Goal: Task Accomplishment & Management: Use online tool/utility

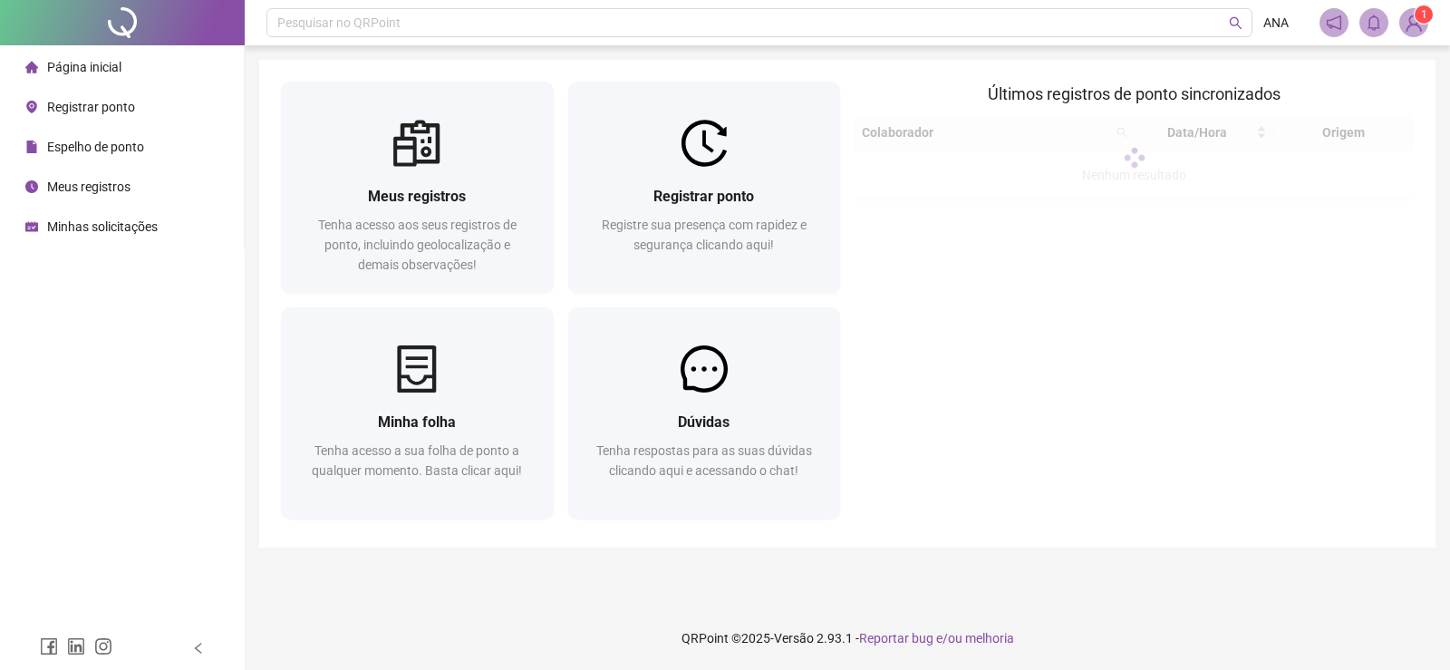
click at [82, 121] on div "Registrar ponto" at bounding box center [80, 107] width 110 height 36
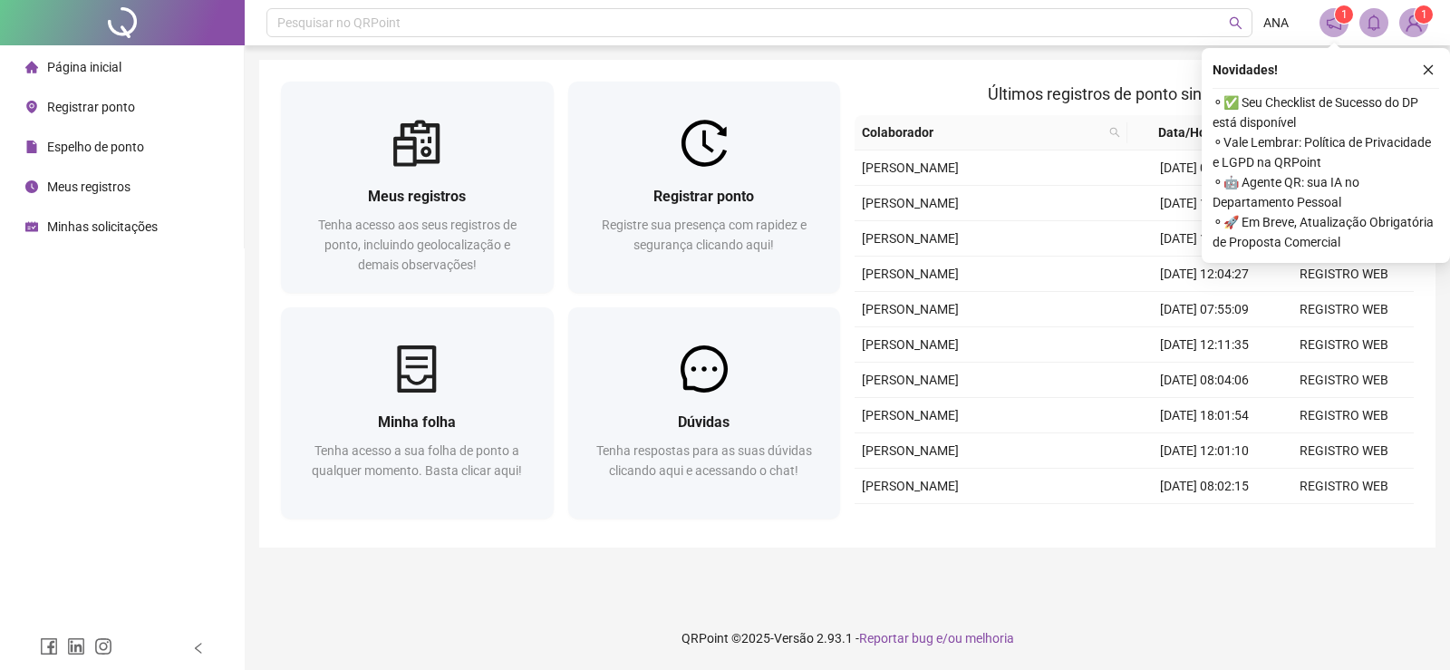
click at [112, 102] on span "Registrar ponto" at bounding box center [91, 107] width 88 height 14
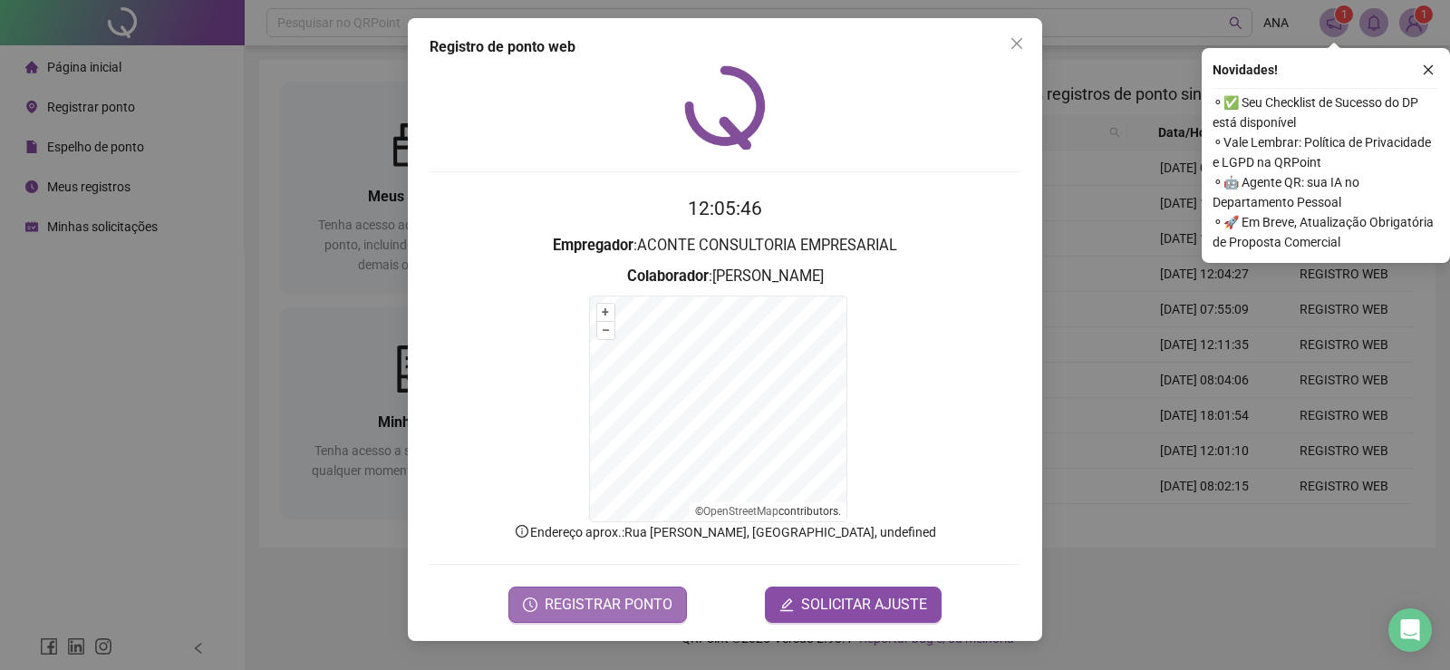
click at [556, 589] on form "12:05:46 Empregador : ACONTE CONSULTORIA EMPRESARIAL Colaborador : ANA JULIA RO…" at bounding box center [724, 408] width 591 height 428
click at [556, 596] on span "REGISTRAR PONTO" at bounding box center [609, 604] width 128 height 22
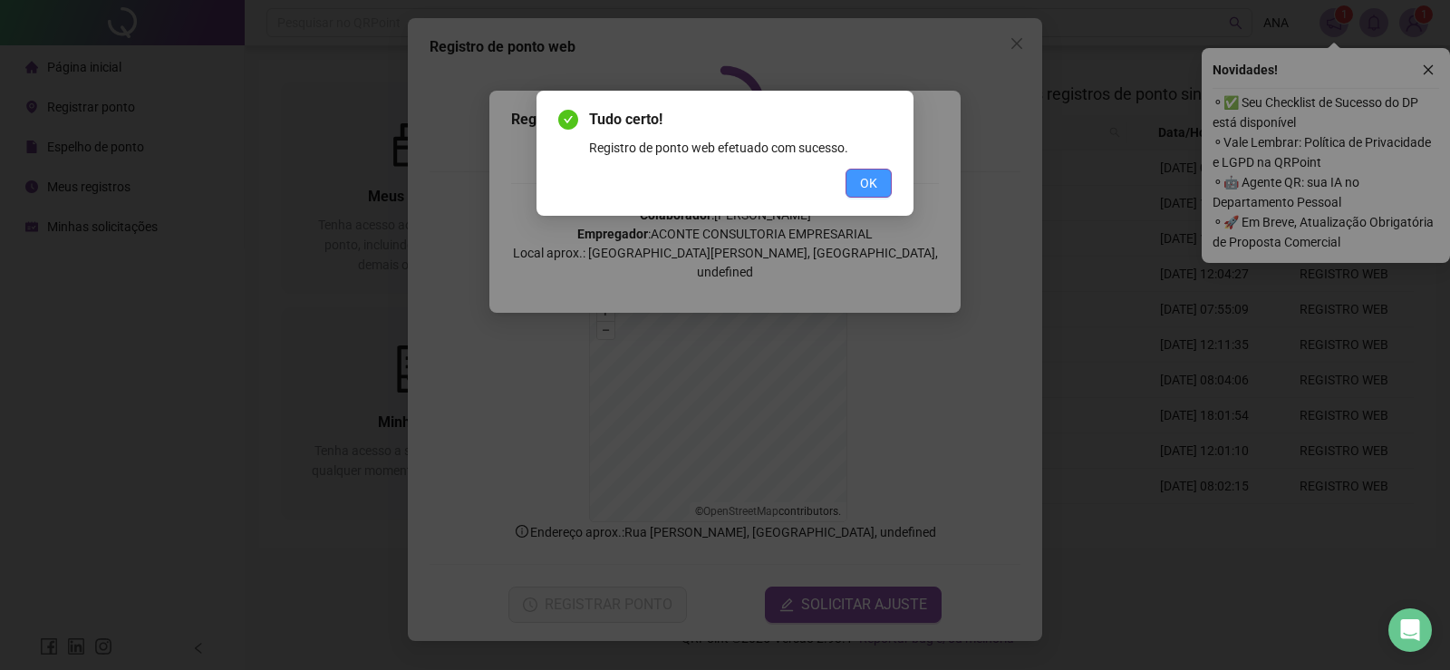
click at [867, 181] on span "OK" at bounding box center [868, 183] width 17 height 20
